Goal: Transaction & Acquisition: Subscribe to service/newsletter

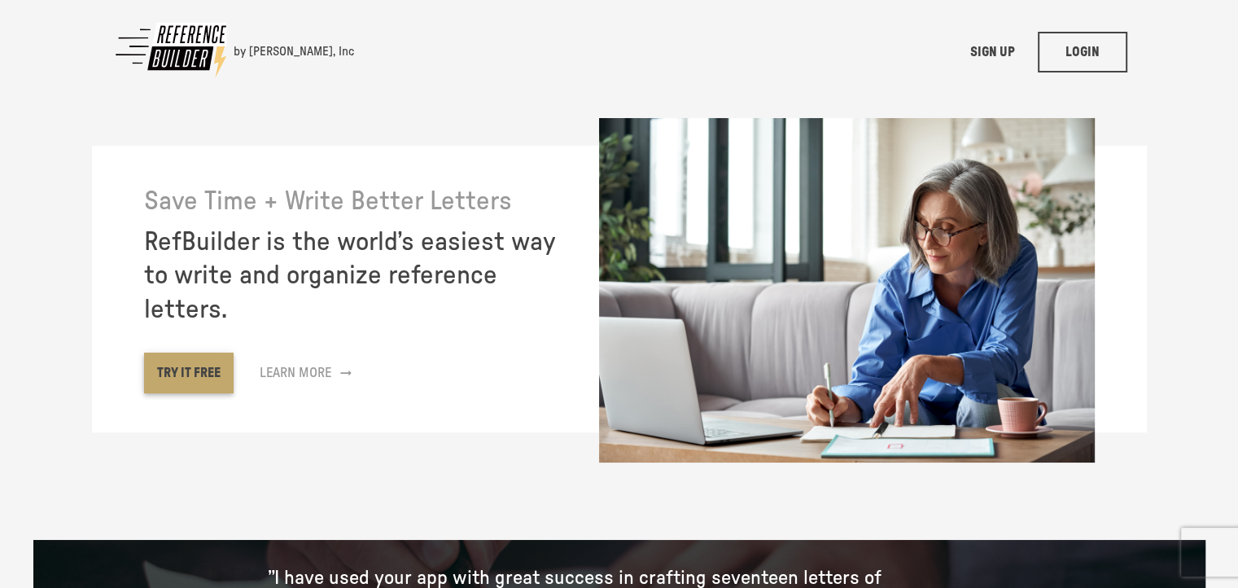
click at [195, 383] on link "TRY IT FREE" at bounding box center [189, 372] width 90 height 41
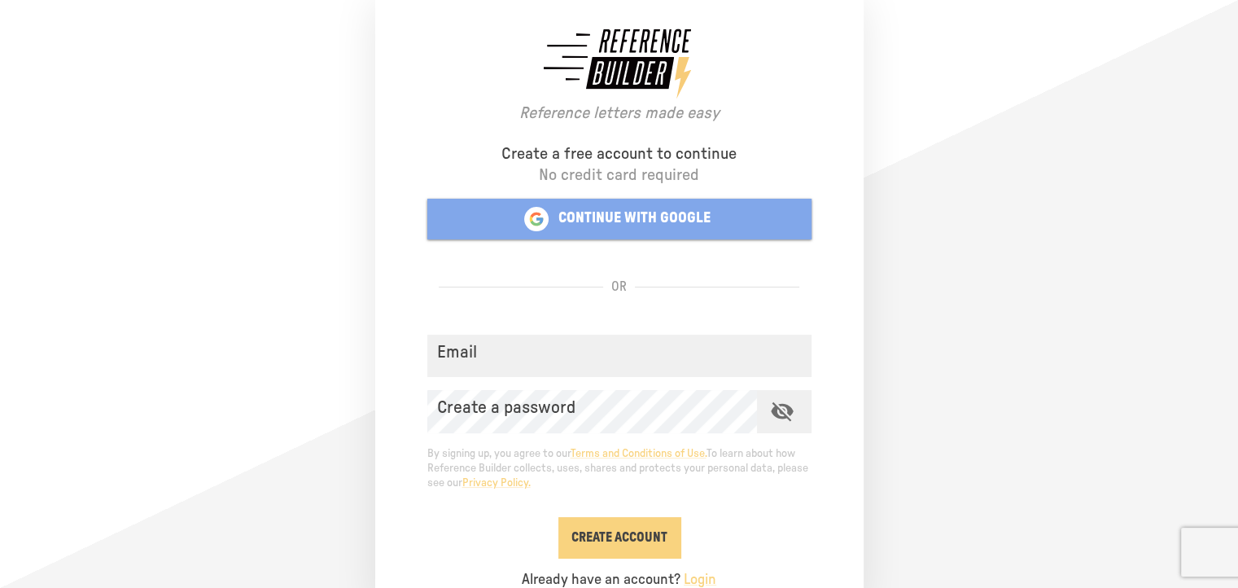
click at [625, 216] on p "CONTINUE WITH GOOGLE" at bounding box center [634, 218] width 152 height 19
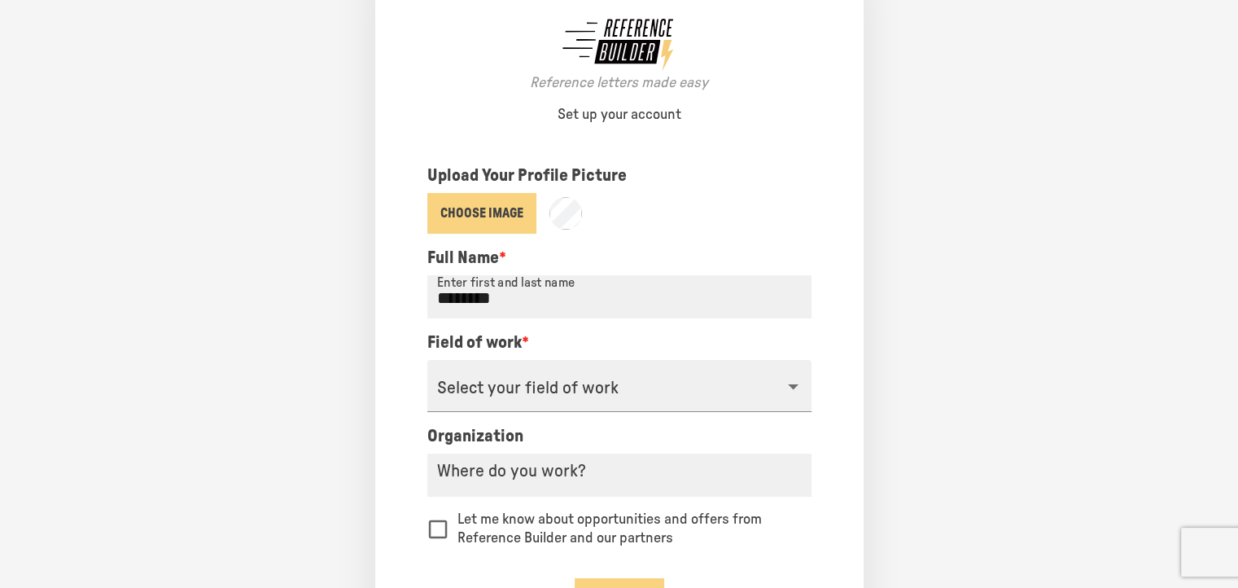
scroll to position [96, 0]
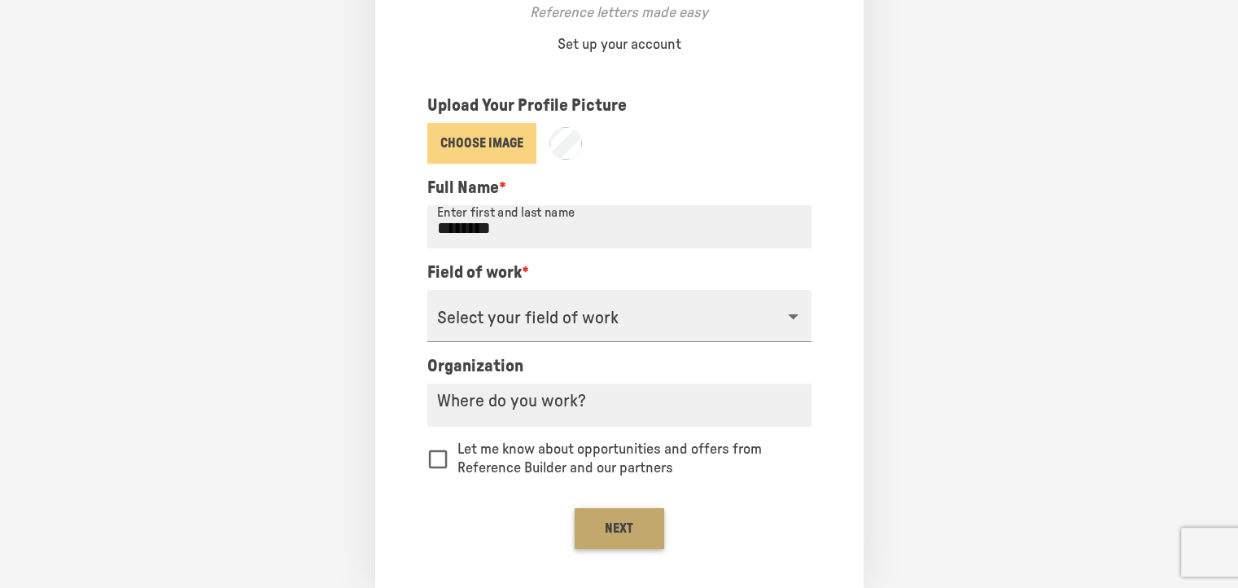
click at [632, 541] on button "Next" at bounding box center [620, 528] width 90 height 41
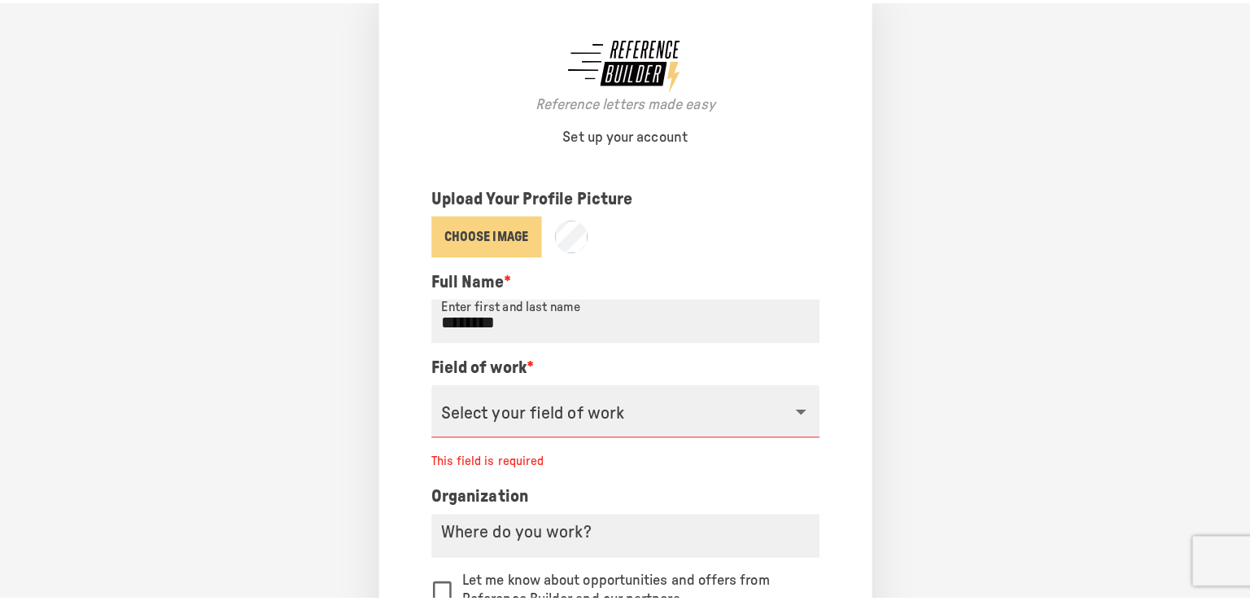
scroll to position [0, 0]
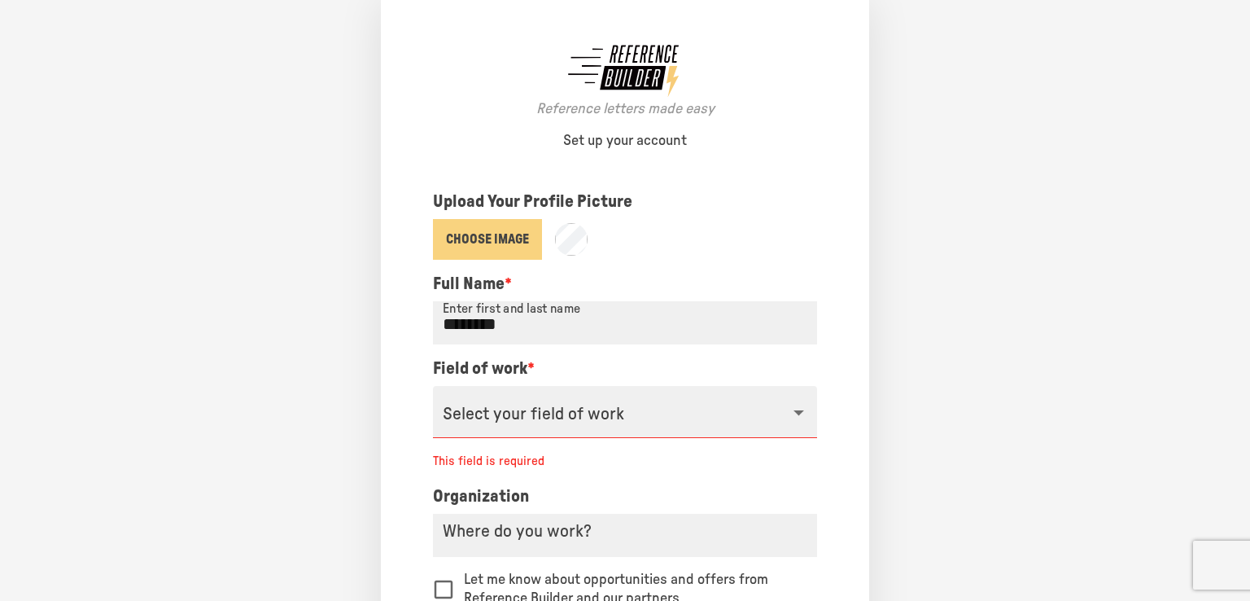
click at [727, 414] on body "Reference letters made easy Set up your account Upload Your Profile Picture Cho…" at bounding box center [625, 300] width 1172 height 601
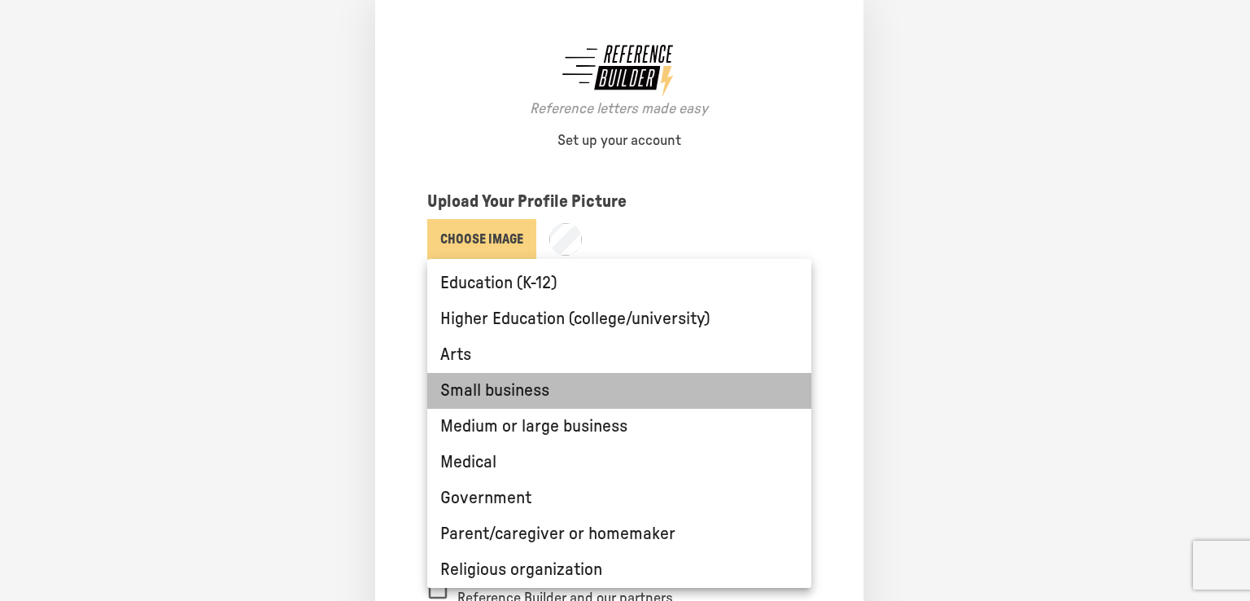
click at [671, 396] on li "Small business" at bounding box center [619, 391] width 384 height 36
type input "**********"
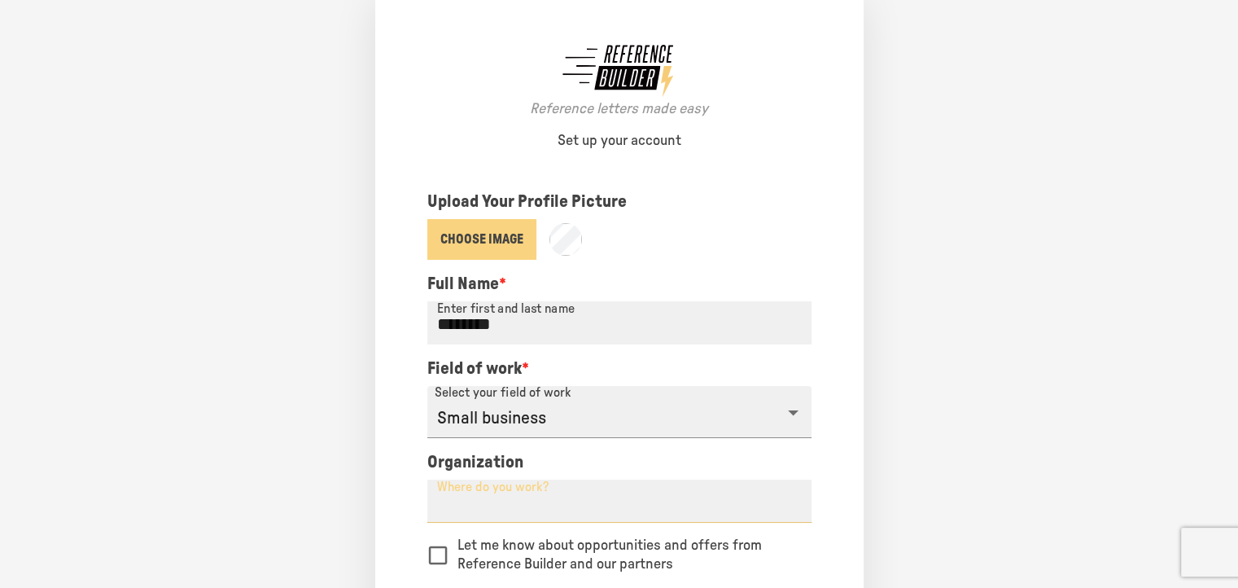
click at [602, 510] on input "Where do you work?" at bounding box center [619, 500] width 384 height 43
drag, startPoint x: 1235, startPoint y: 258, endPoint x: 1246, endPoint y: 299, distance: 42.3
click at [1237, 299] on html "**********" at bounding box center [619, 294] width 1238 height 588
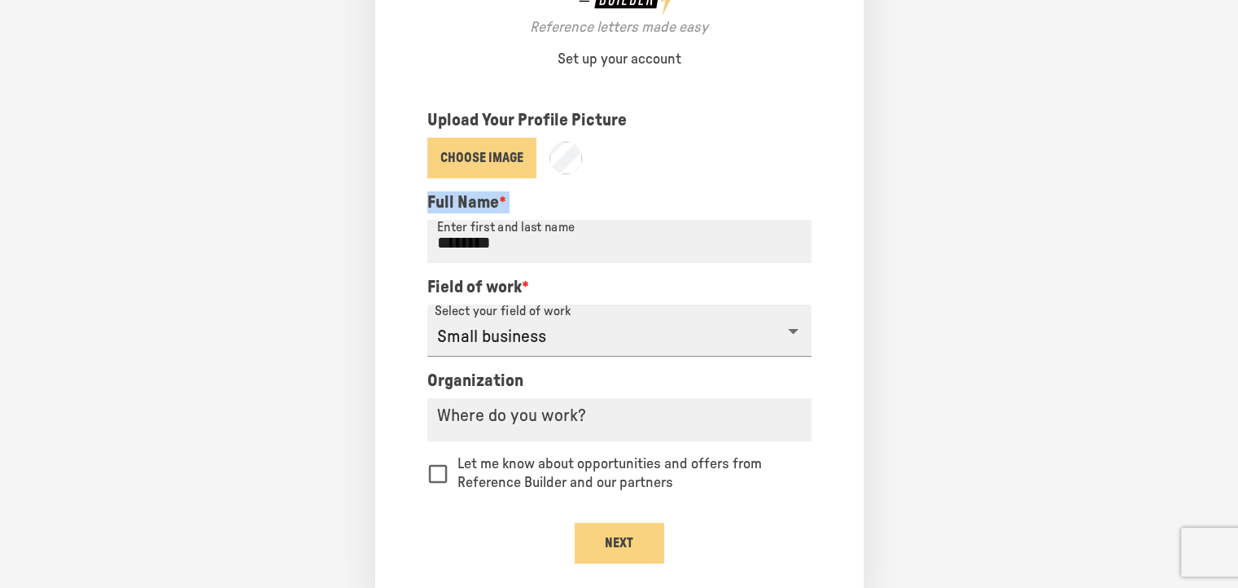
scroll to position [96, 12]
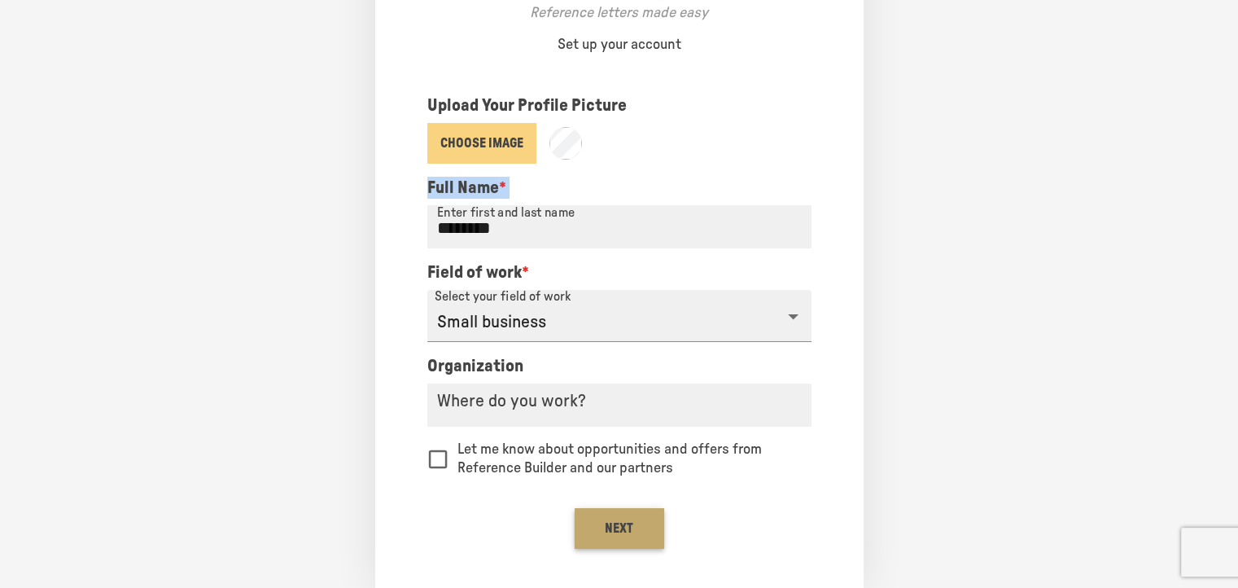
click at [623, 523] on button "Next" at bounding box center [620, 528] width 90 height 41
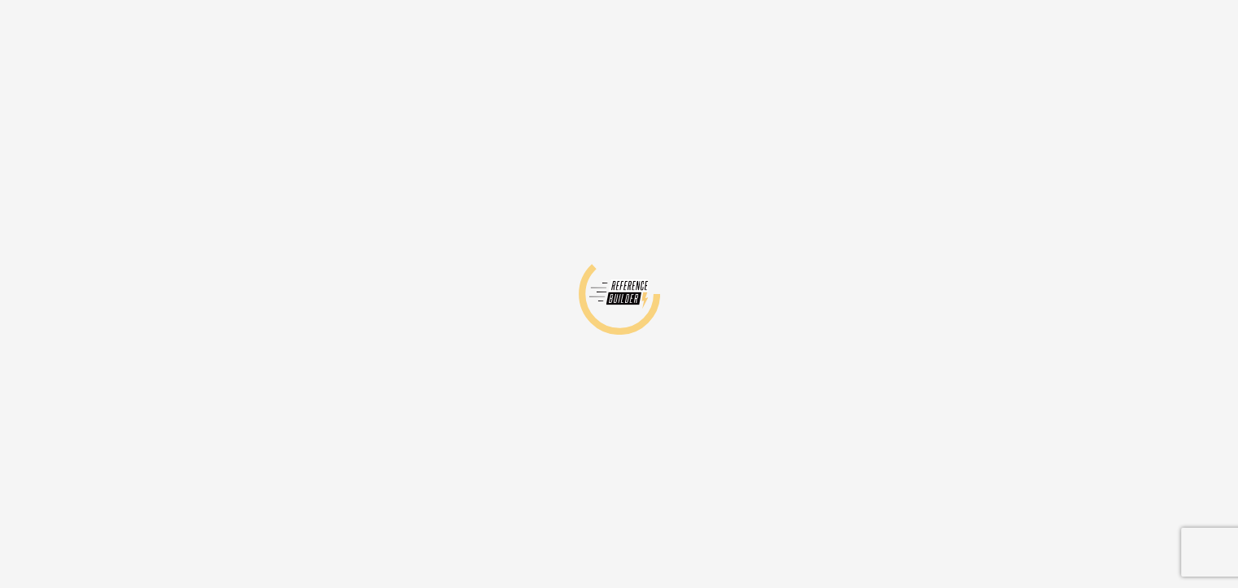
scroll to position [0, 0]
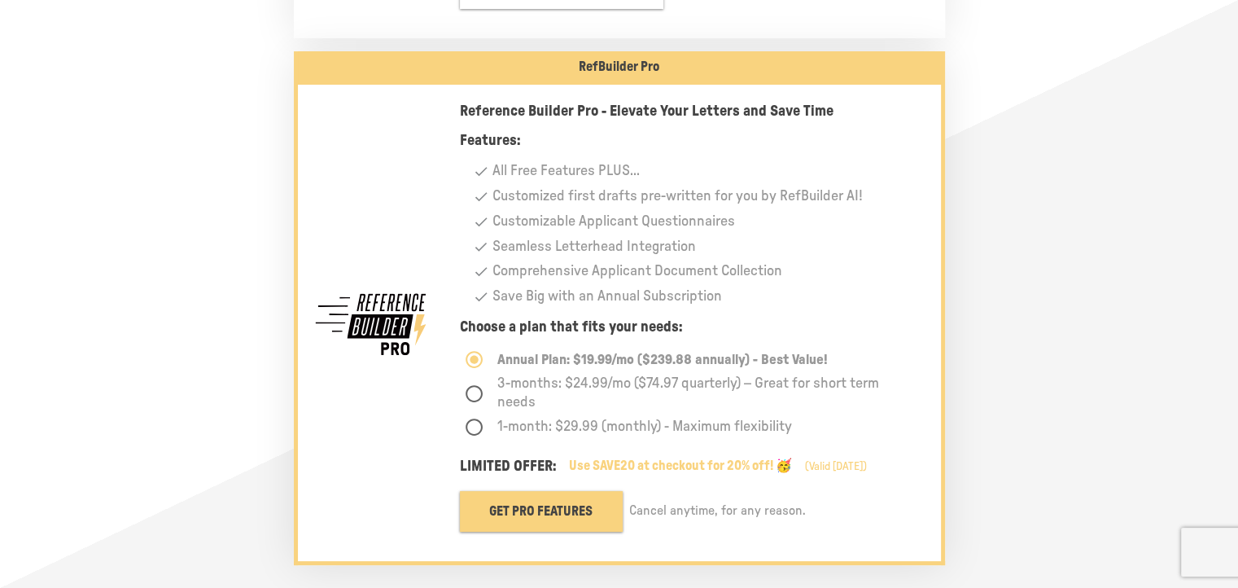
scroll to position [348, 0]
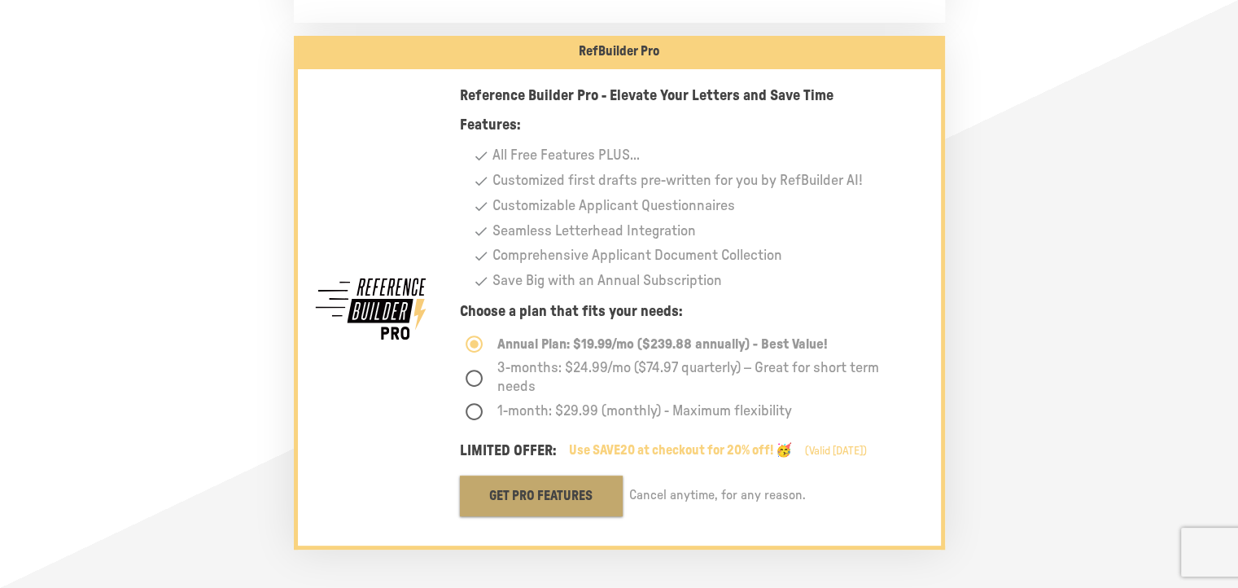
click at [576, 497] on button "Get Pro Features" at bounding box center [541, 495] width 163 height 41
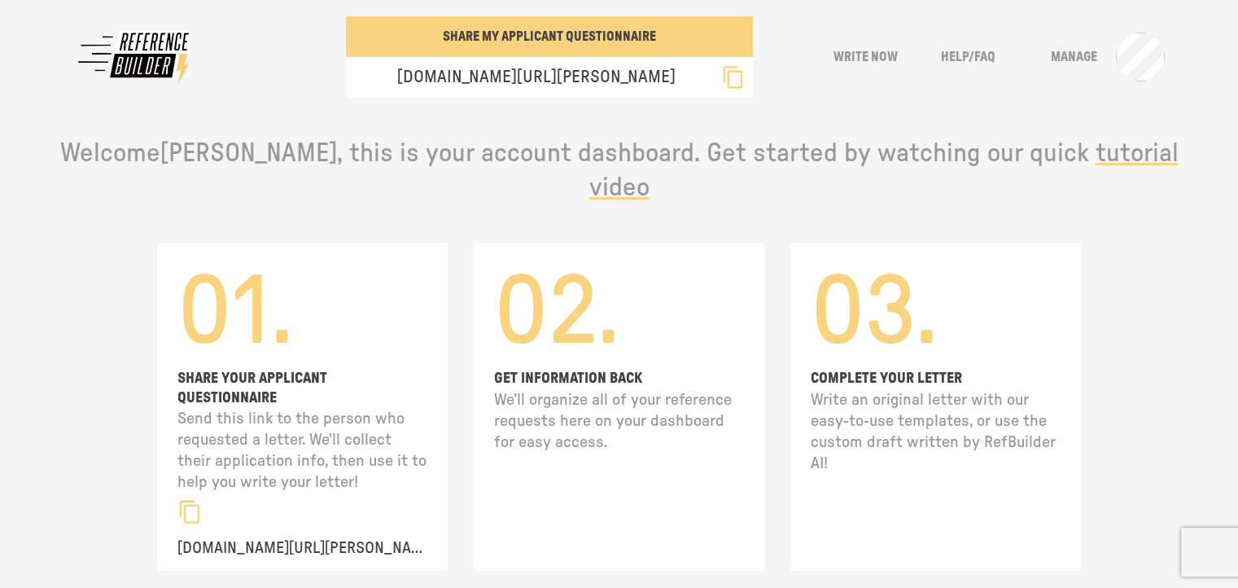
click at [916, 317] on h1 "03." at bounding box center [936, 313] width 250 height 114
click at [954, 331] on h1 "03." at bounding box center [936, 313] width 250 height 114
click at [956, 389] on p "Write an original letter with our easy-to-use templates, or use the custom draf…" at bounding box center [936, 431] width 250 height 85
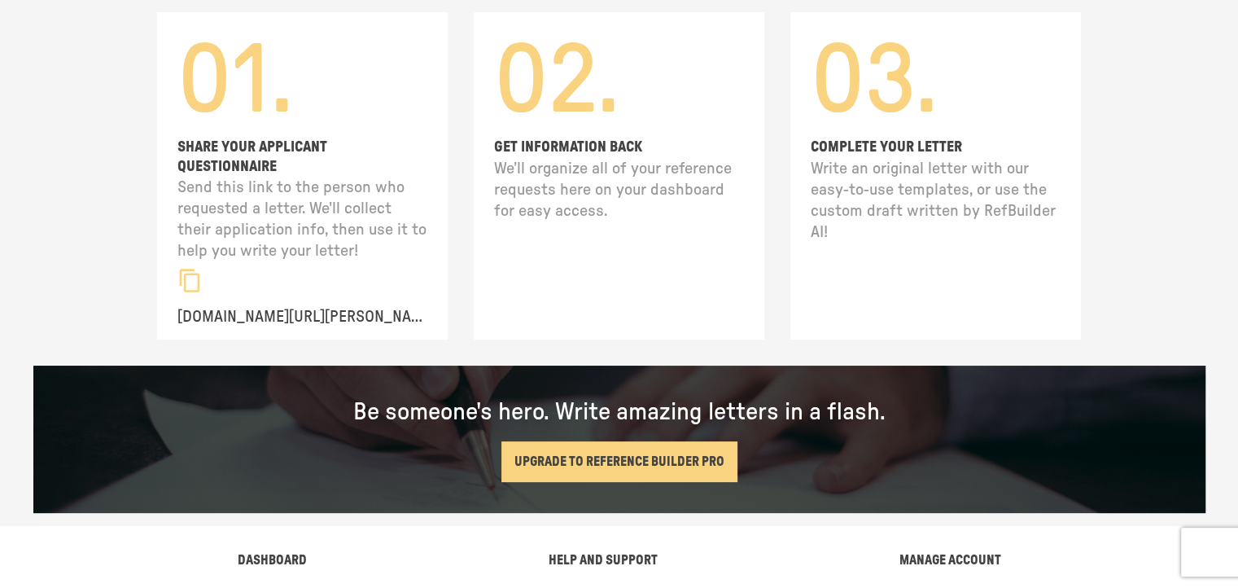
scroll to position [238, 0]
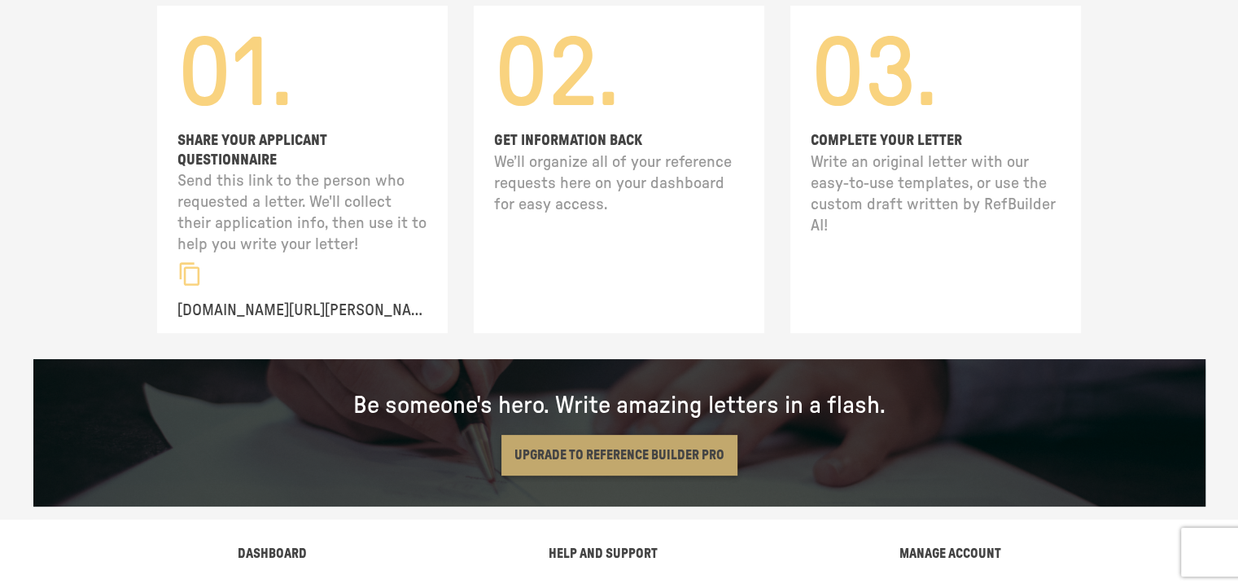
click at [697, 435] on button "UPGRADE TO REFERENCE BUILDER PRO" at bounding box center [619, 455] width 236 height 41
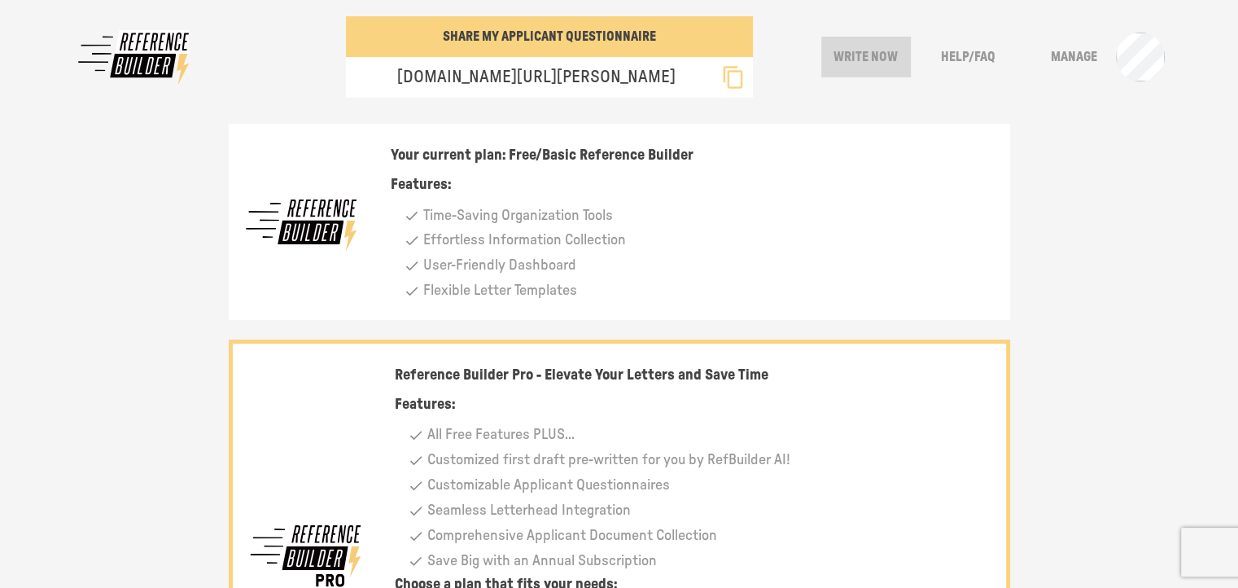
click at [853, 60] on button "Write Now" at bounding box center [866, 57] width 90 height 41
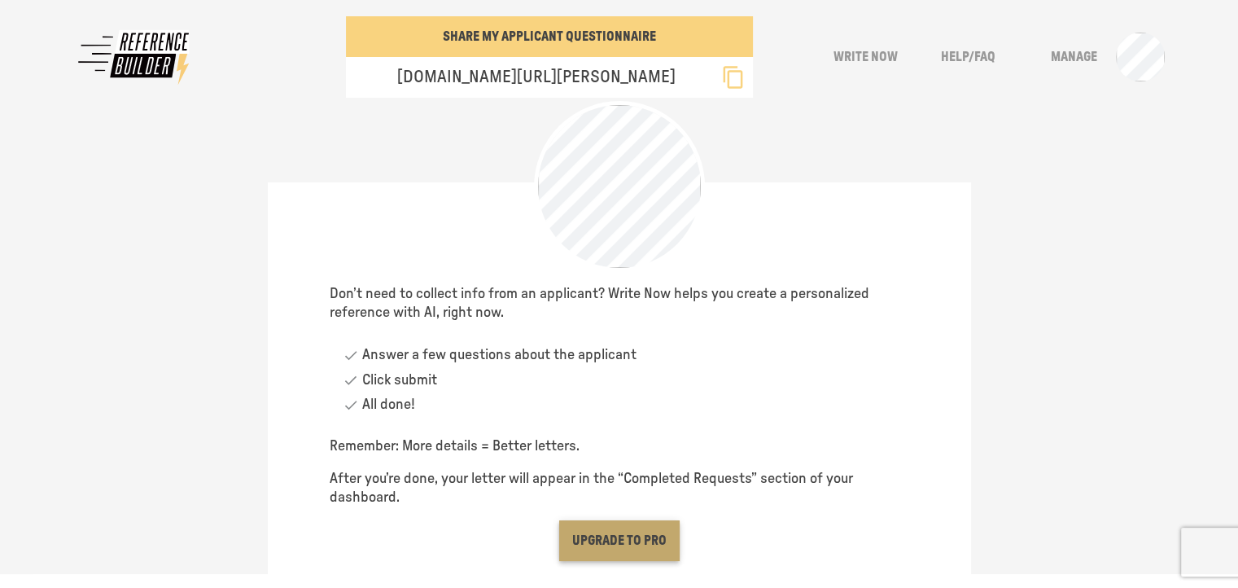
click at [654, 535] on button "Upgrade to Pro" at bounding box center [619, 540] width 120 height 41
